Goal: Information Seeking & Learning: Learn about a topic

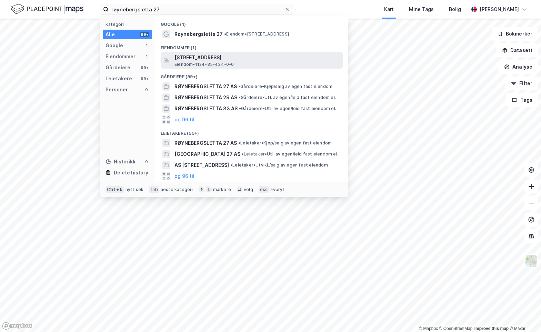
type input "røynebergsletta 27"
click at [209, 60] on span "[STREET_ADDRESS]" at bounding box center [256, 57] width 165 height 8
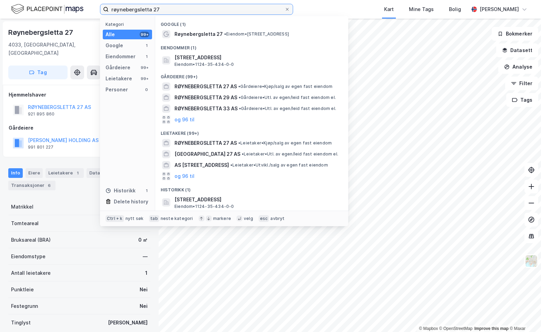
click at [244, 9] on input "røynebergsletta 27" at bounding box center [197, 9] width 176 height 10
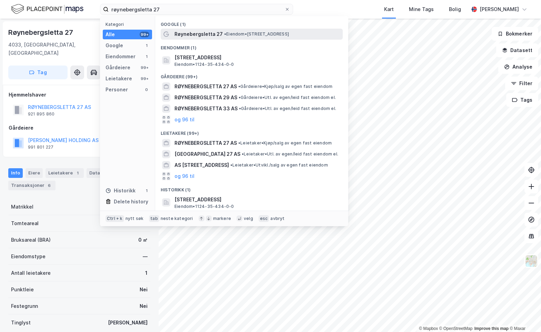
click at [210, 29] on div "Røynebergsletta 27 • Eiendom • [STREET_ADDRESS]" at bounding box center [252, 34] width 182 height 11
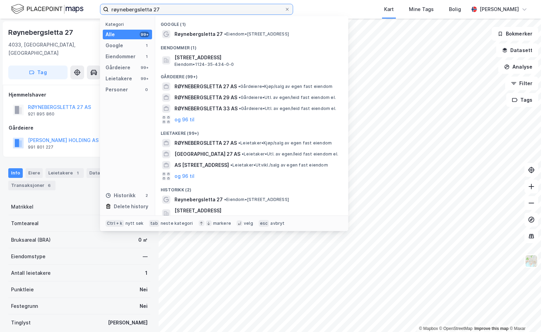
click at [180, 12] on input "røynebergsletta 27" at bounding box center [197, 9] width 176 height 10
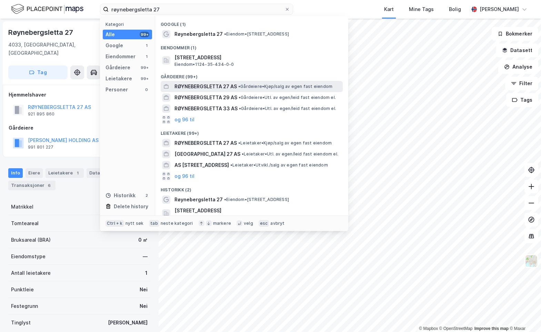
click at [188, 82] on span "RØYNEBERGSLETTA 27 AS" at bounding box center [205, 86] width 62 height 8
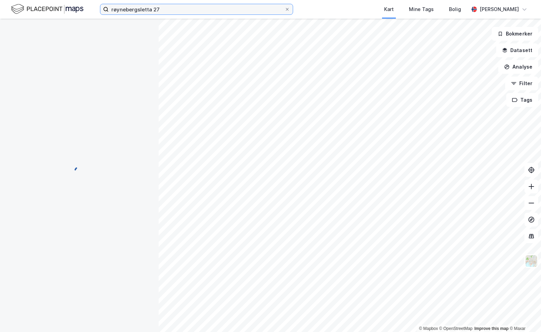
click at [202, 10] on input "røynebergsletta 27" at bounding box center [197, 9] width 176 height 10
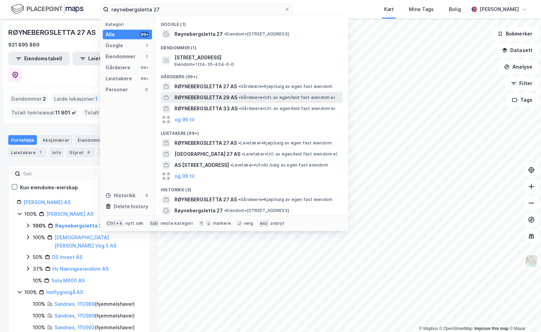
click at [211, 99] on span "RØYNEBERGSLETTA 29 AS" at bounding box center [205, 97] width 63 height 8
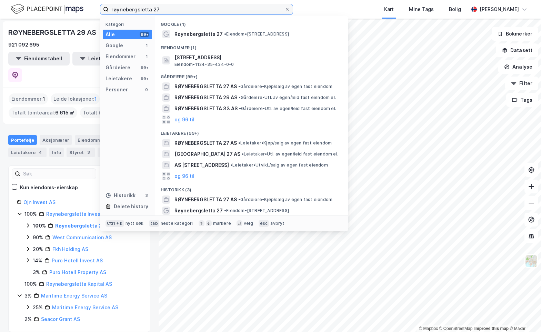
click at [207, 8] on input "røynebergsletta 27" at bounding box center [197, 9] width 176 height 10
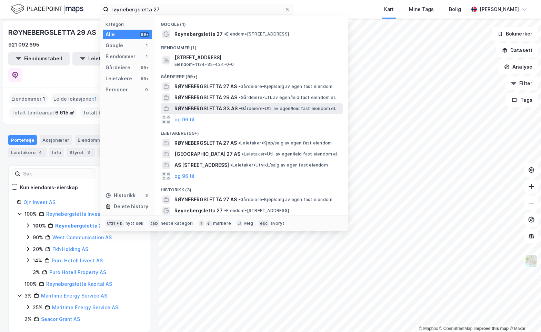
click at [198, 107] on span "RØYNEBERGSLETTA 33 AS" at bounding box center [205, 108] width 63 height 8
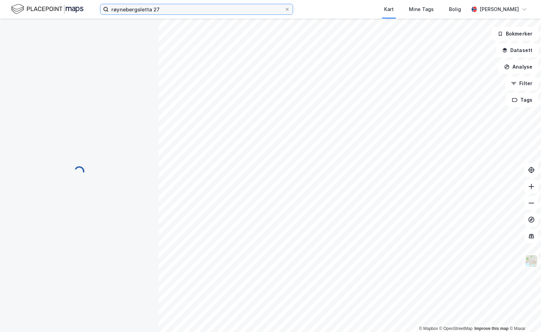
click at [193, 10] on input "røynebergsletta 27" at bounding box center [197, 9] width 176 height 10
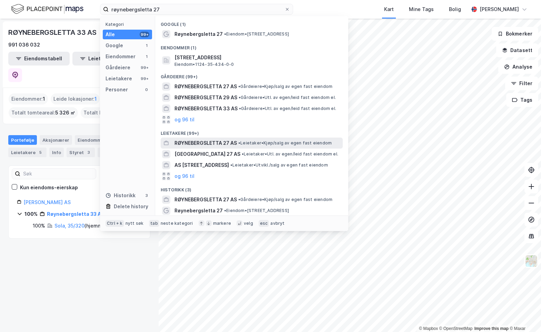
click at [223, 145] on span "RØYNEBERGSLETTA 27 AS" at bounding box center [205, 143] width 62 height 8
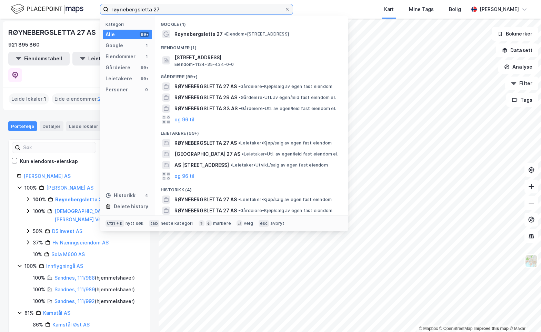
click at [181, 8] on input "røynebergsletta 27" at bounding box center [197, 9] width 176 height 10
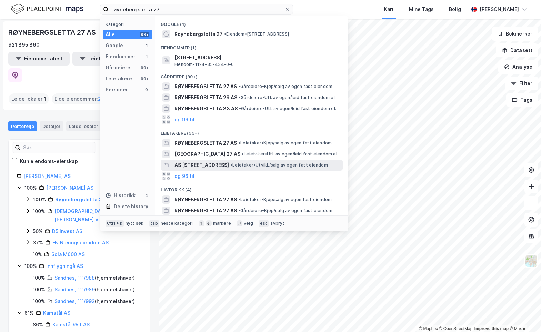
click at [242, 166] on span "• Leietaker • [GEOGRAPHIC_DATA]/salg av egen fast eiendom" at bounding box center [279, 165] width 98 height 6
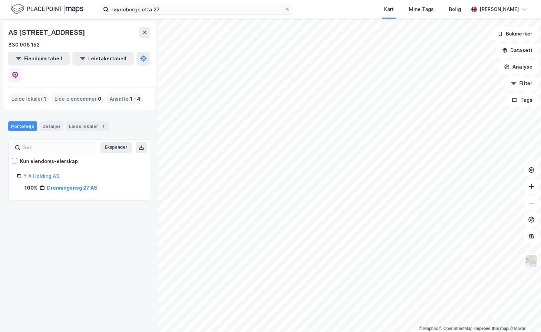
click at [187, 15] on div "røynebergsletta 27 Kart Mine Tags Bolig [PERSON_NAME]" at bounding box center [270, 9] width 541 height 19
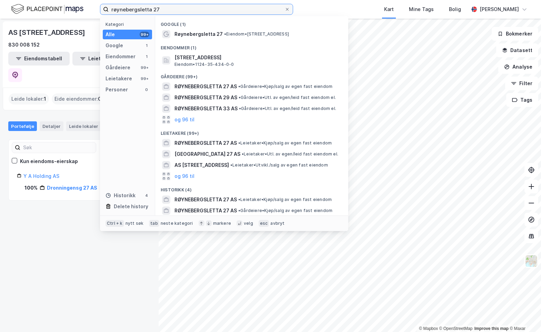
click at [189, 10] on input "røynebergsletta 27" at bounding box center [197, 9] width 176 height 10
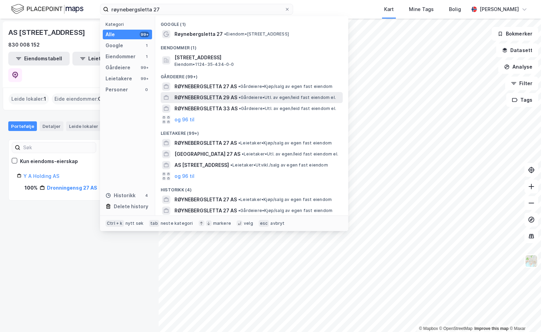
click at [211, 101] on span "RØYNEBERGSLETTA 29 AS" at bounding box center [205, 97] width 63 height 8
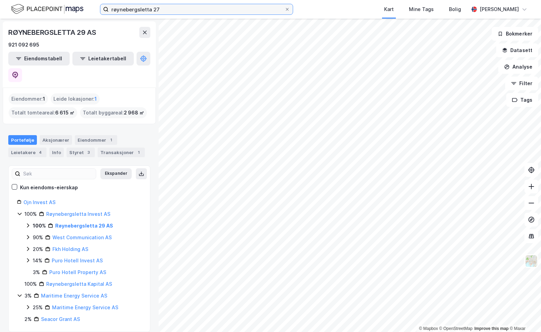
click at [169, 6] on input "røynebergsletta 27" at bounding box center [197, 9] width 176 height 10
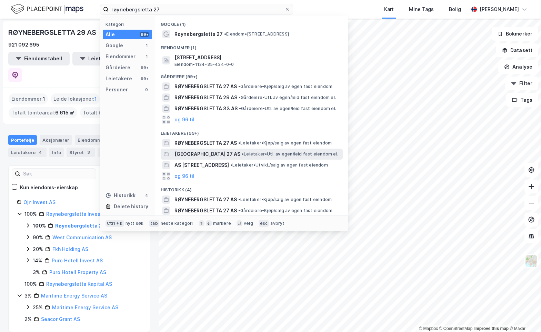
click at [217, 150] on span "[GEOGRAPHIC_DATA] 27 AS" at bounding box center [207, 154] width 66 height 8
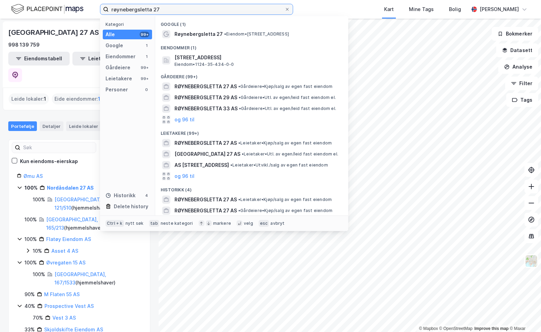
click at [182, 14] on input "røynebergsletta 27" at bounding box center [197, 9] width 176 height 10
drag, startPoint x: 299, startPoint y: 9, endPoint x: 292, endPoint y: 8, distance: 7.4
click at [299, 9] on div "røynebergsletta 27 Kategori Alle 99+ Google 1 Eiendommer 1 Gårdeiere 99+ Leieta…" at bounding box center [270, 9] width 541 height 19
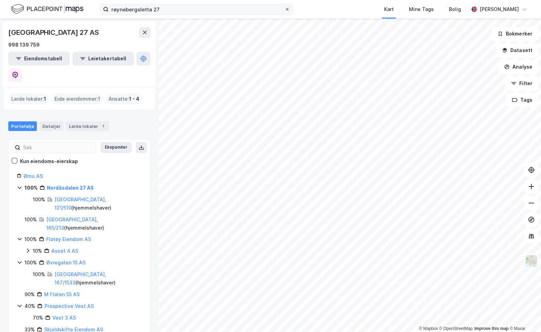
click at [289, 7] on span at bounding box center [287, 10] width 6 height 6
click at [284, 7] on input "røynebergsletta 27" at bounding box center [197, 9] width 176 height 10
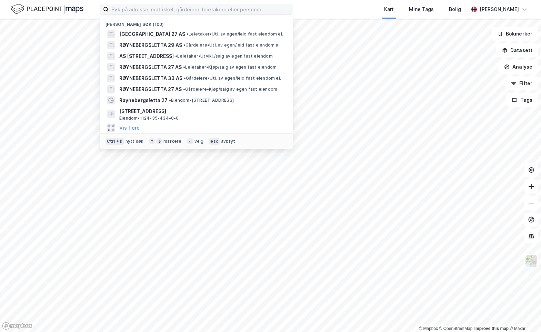
click at [308, 10] on div "Nylige søk (100) [GEOGRAPHIC_DATA] 27 AS • Leietaker • Utl. av egen/leid fast e…" at bounding box center [270, 9] width 541 height 19
